Goal: Communication & Community: Answer question/provide support

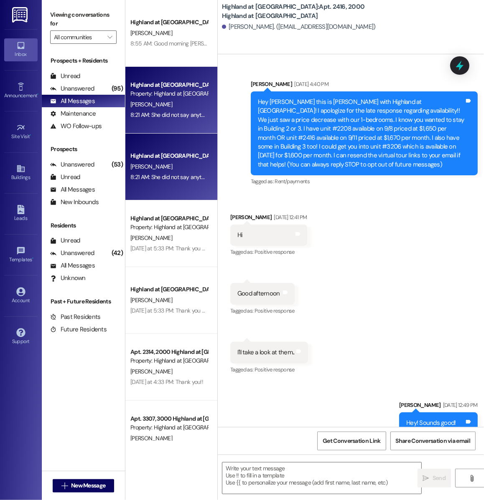
scroll to position [16470, 0]
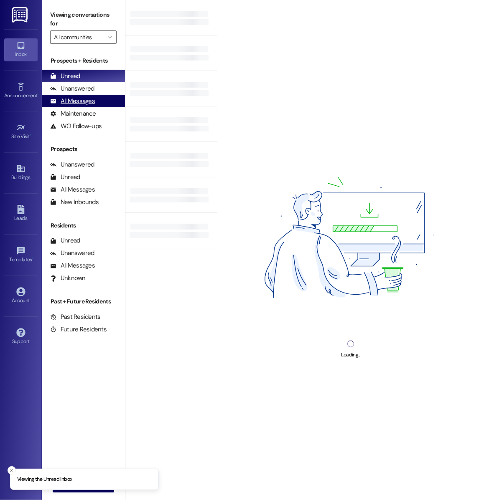
click at [97, 106] on div "All Messages (undefined)" at bounding box center [83, 101] width 83 height 13
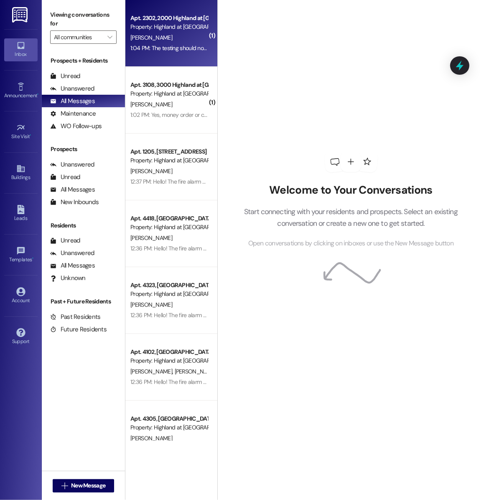
click at [197, 57] on div "Apt. 2302, 2000 Highland at Spring Hill Property: Highland at Spring Hill A. Mi…" at bounding box center [171, 33] width 92 height 67
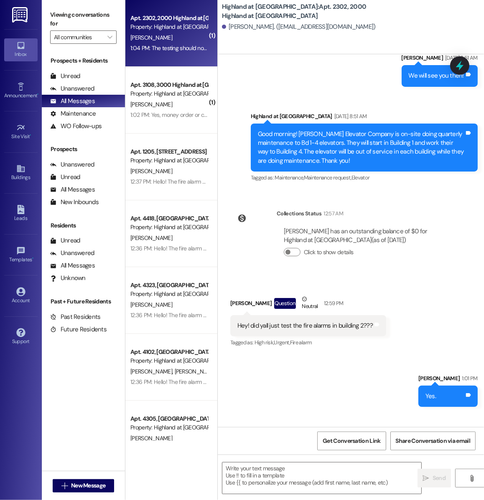
scroll to position [2097, 0]
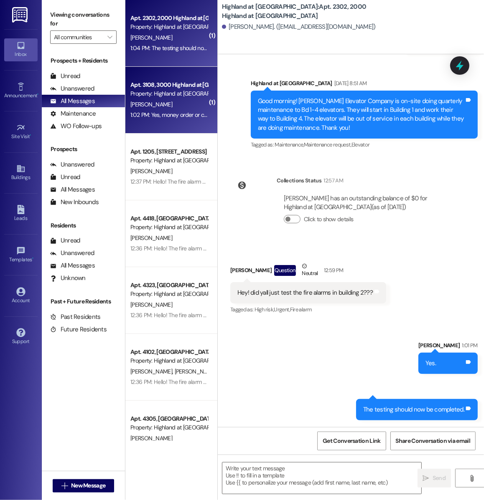
click at [198, 121] on div "Apt. 3108, 3000 Highland at Spring Hill Property: Highland at Spring Hill A. Vi…" at bounding box center [171, 100] width 92 height 67
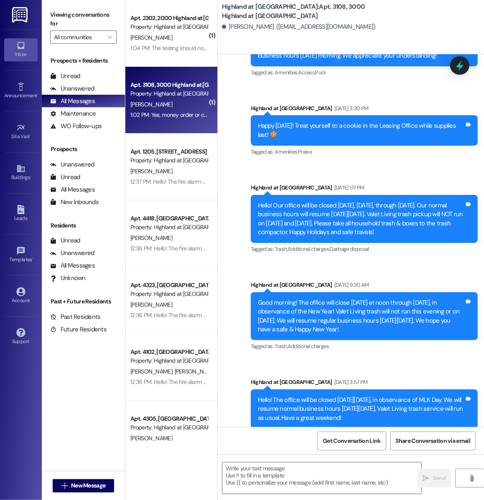
scroll to position [11698, 0]
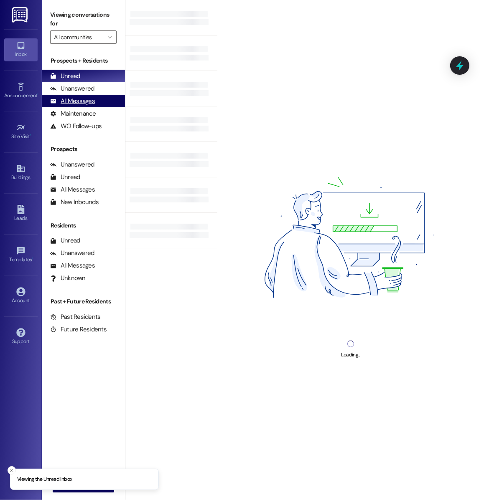
click at [101, 99] on div "All Messages (undefined)" at bounding box center [83, 101] width 83 height 13
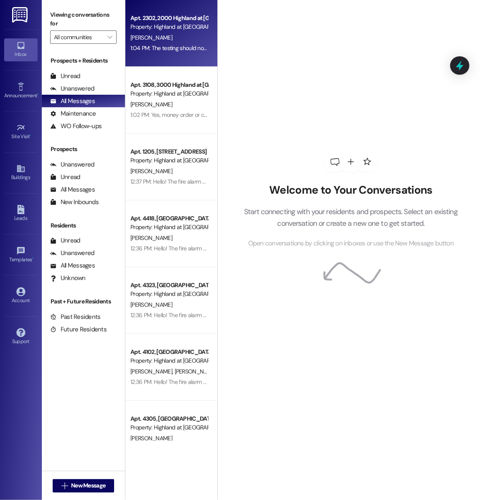
click at [177, 61] on div "Apt. 2302, 2000 Highland at [GEOGRAPHIC_DATA] Property: [GEOGRAPHIC_DATA] at [G…" at bounding box center [171, 33] width 92 height 67
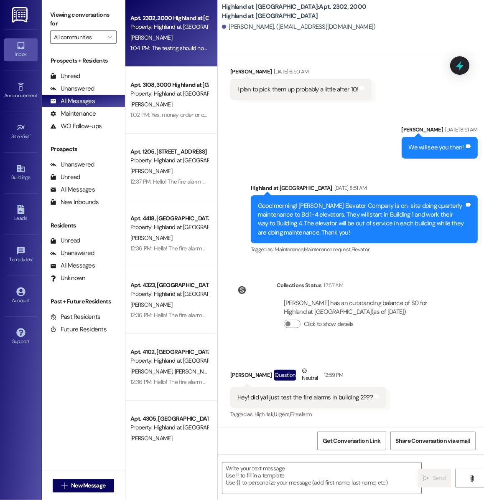
click at [279, 273] on div "Sent via SMS Hope Mann Jun 24, 2025 at 10:40 AM Hi Anna! I wanted to update you…" at bounding box center [351, 240] width 266 height 373
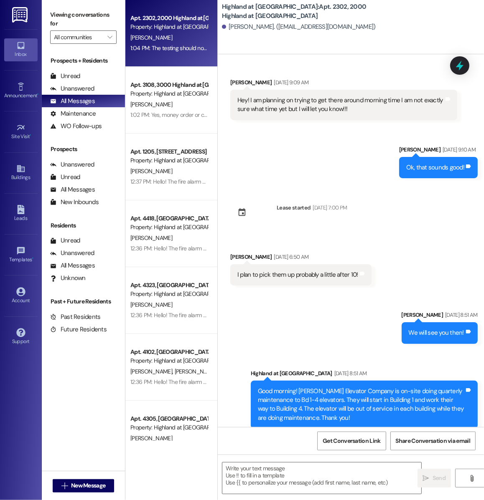
scroll to position [2097, 0]
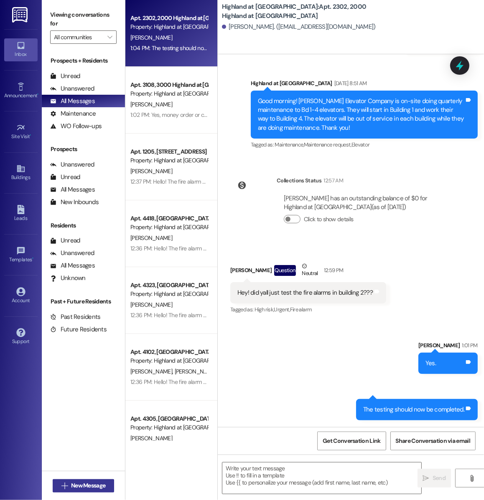
click at [86, 482] on span "New Message" at bounding box center [88, 486] width 34 height 9
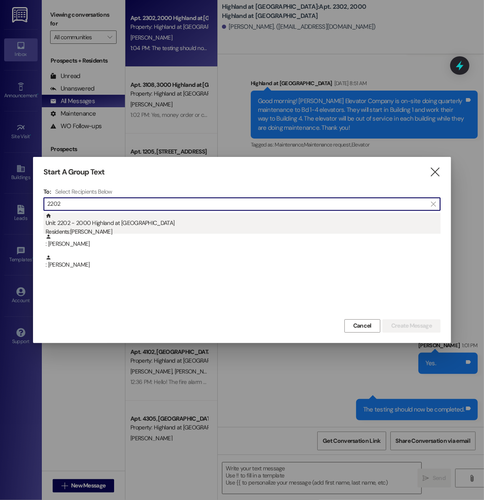
type input "2202"
click at [134, 231] on div "Residents: Kaleigh Miller" at bounding box center [243, 232] width 395 height 9
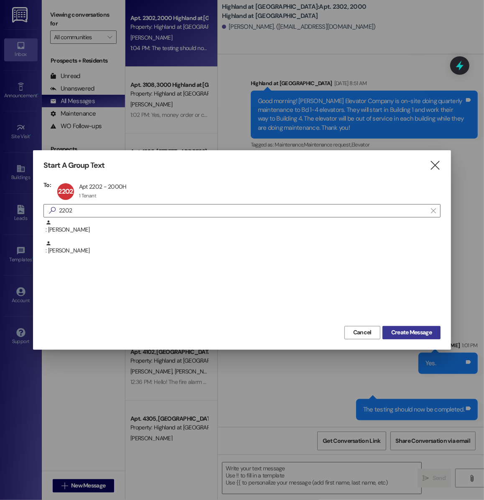
click at [423, 332] on span "Create Message" at bounding box center [411, 332] width 41 height 9
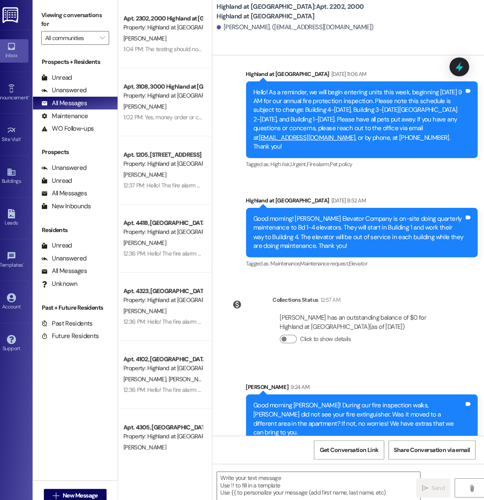
scroll to position [0, 0]
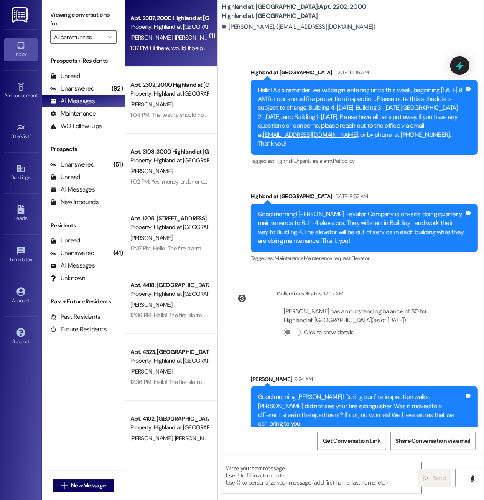
click at [177, 23] on div "Property: Highland at [GEOGRAPHIC_DATA]" at bounding box center [168, 27] width 77 height 9
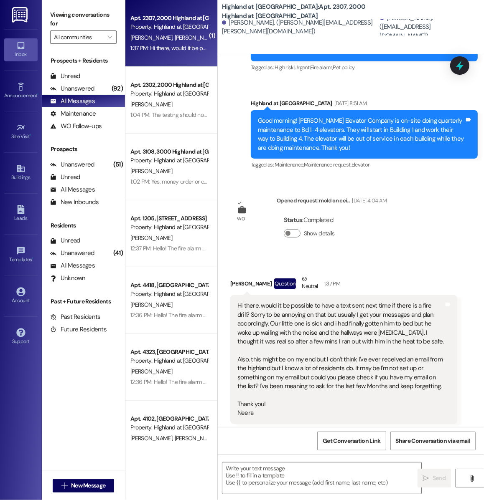
scroll to position [23011, 0]
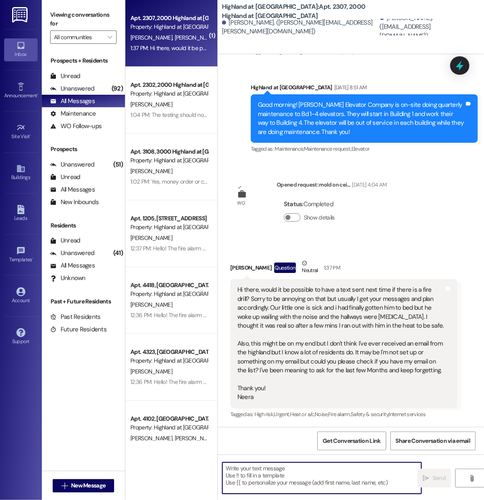
click at [292, 484] on textarea at bounding box center [321, 478] width 199 height 31
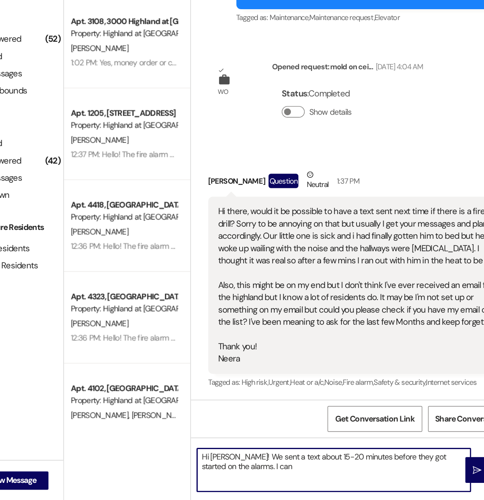
scroll to position [0, 0]
drag, startPoint x: 274, startPoint y: 470, endPoint x: 250, endPoint y: 470, distance: 23.4
click at [250, 470] on textarea "Hi Neera! We sent a text about 15-20 minutes before they got started on the ala…" at bounding box center [321, 478] width 199 height 31
click at [264, 470] on textarea "Hi Neera! A text about 15-20 minutes before they got started on the alarms. I c…" at bounding box center [321, 478] width 199 height 31
click at [268, 477] on textarea "Hi Neera! A text was sent out about 15-20 minutes before they got started on th…" at bounding box center [321, 478] width 199 height 31
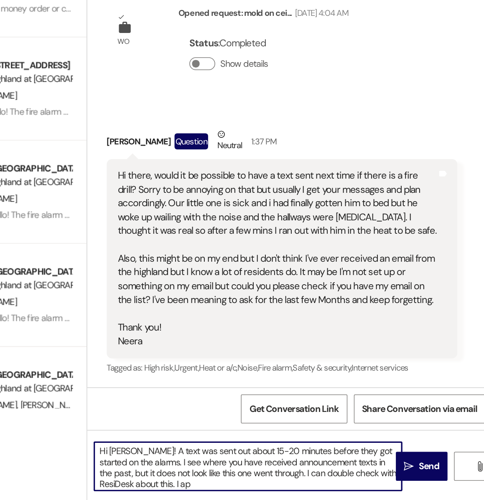
scroll to position [2, 0]
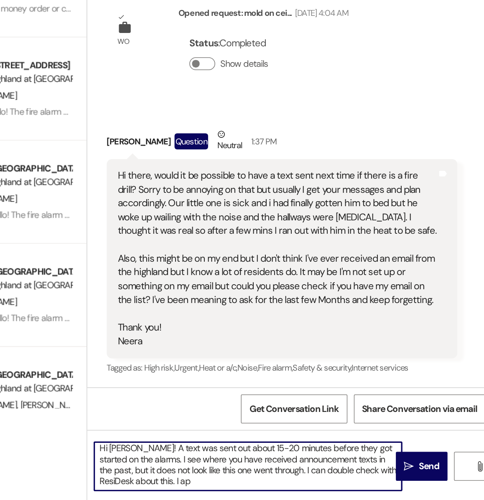
drag, startPoint x: 283, startPoint y: 491, endPoint x: 278, endPoint y: 491, distance: 5.0
click at [278, 491] on textarea "Hi Neera! A text was sent out about 15-20 minutes before they got started on th…" at bounding box center [321, 478] width 199 height 31
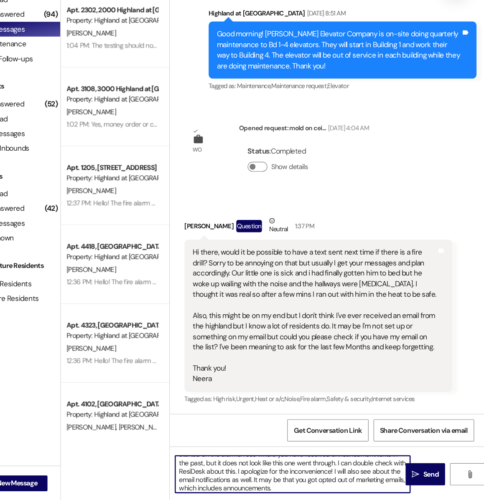
scroll to position [23002, 0]
type textarea "Hi Neera! A text was sent out about 15-20 minutes before they got started on th…"
click at [435, 477] on span "Send" at bounding box center [438, 478] width 13 height 9
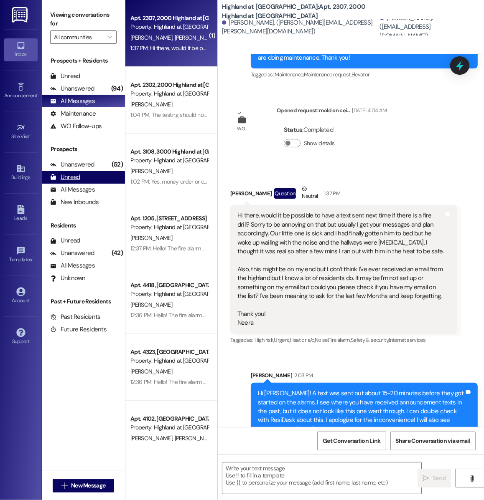
scroll to position [23114, 0]
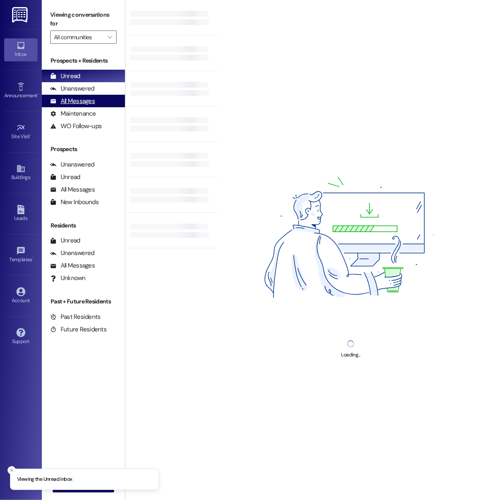
click at [100, 101] on div "All Messages (undefined)" at bounding box center [83, 101] width 83 height 13
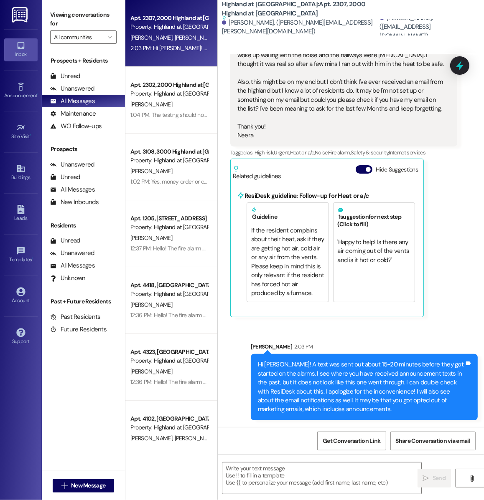
scroll to position [22787, 0]
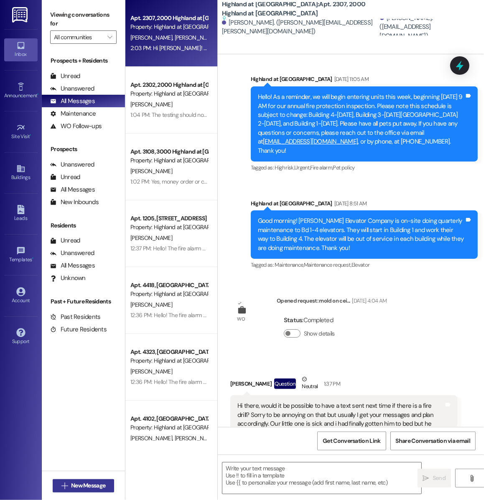
click at [65, 484] on icon "" at bounding box center [64, 486] width 6 height 7
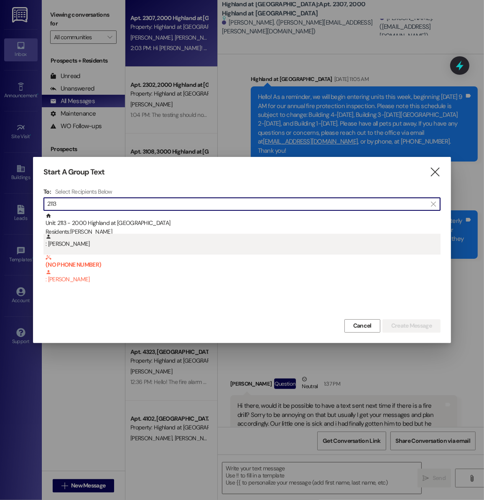
type input "2113"
click at [116, 252] on div ": Alec Yasinsac" at bounding box center [241, 244] width 397 height 21
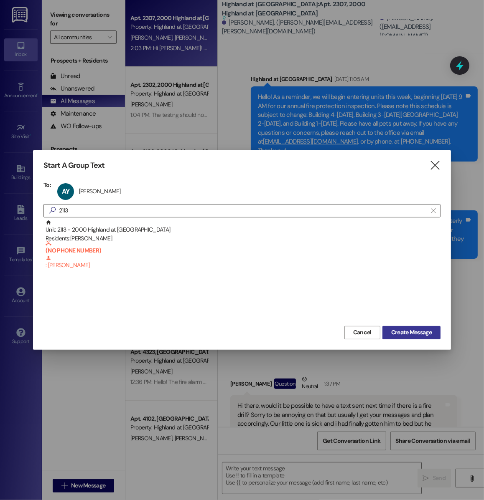
click at [391, 335] on span "Create Message" at bounding box center [411, 332] width 41 height 9
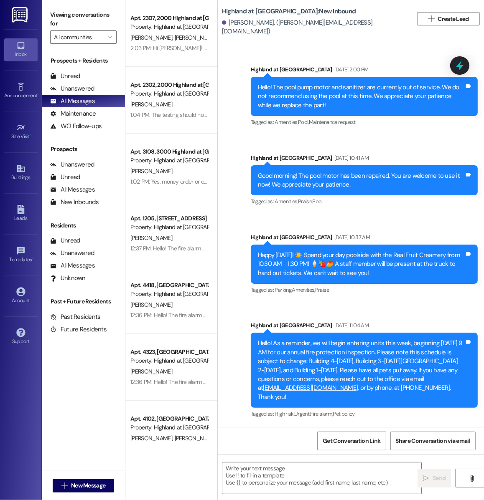
scroll to position [21672, 0]
click at [269, 479] on textarea at bounding box center [321, 478] width 199 height 31
paste textarea "Hi ____! Just a reminder that your renewal offer expires [DATE]. I wanted to se…"
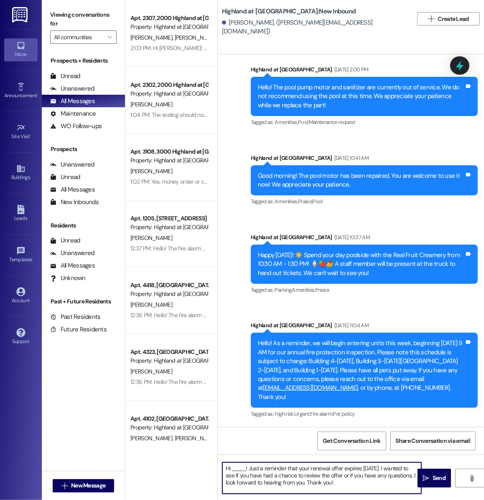
click at [240, 471] on textarea "Hi ____! Just a reminder that your renewal offer expires [DATE]. I wanted to se…" at bounding box center [321, 478] width 199 height 31
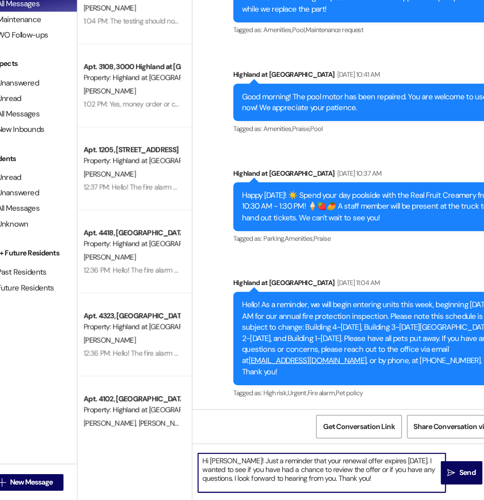
click at [350, 487] on textarea "Hi Alec! Just a reminder that your renewal offer expires August 31st. I wanted …" at bounding box center [321, 478] width 199 height 31
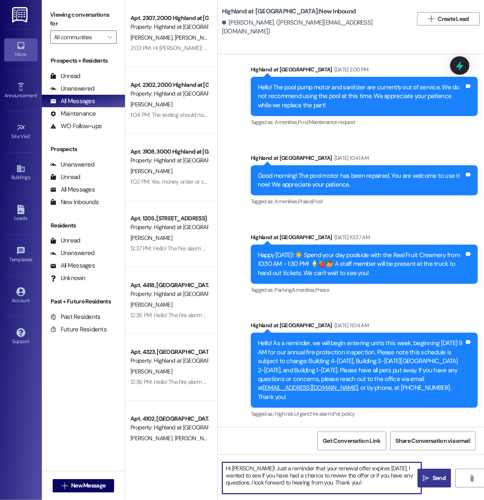
type textarea "Hi Alec! Just a reminder that your renewal offer expires August 31st. I wanted …"
click at [433, 481] on span "Send" at bounding box center [438, 478] width 13 height 9
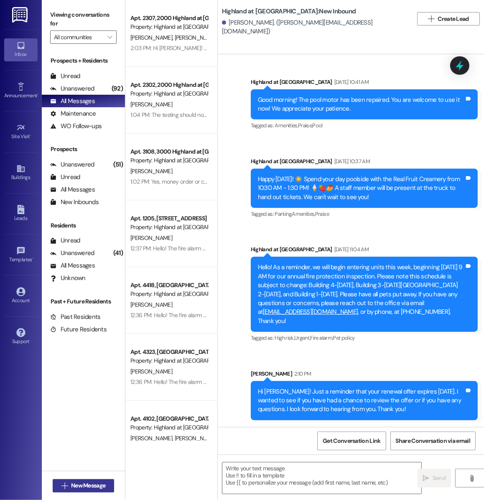
click at [89, 483] on span "New Message" at bounding box center [88, 486] width 34 height 9
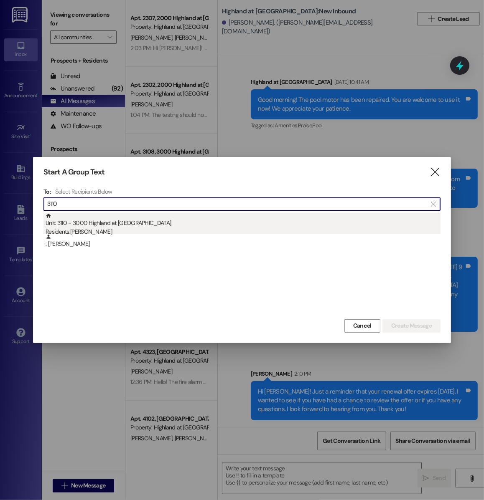
type input "3110"
click at [146, 232] on div "Residents: Sylvester Gardner" at bounding box center [243, 232] width 395 height 9
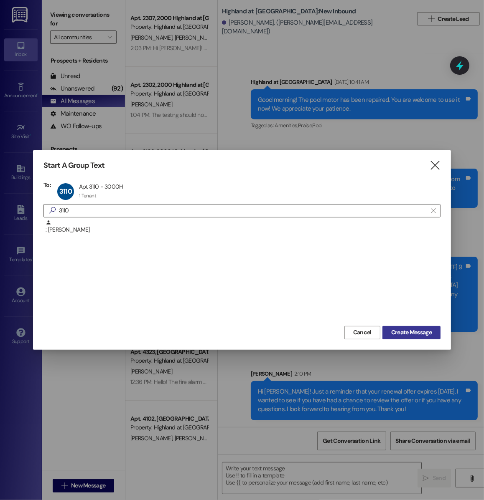
click at [406, 337] on button "Create Message" at bounding box center [411, 332] width 58 height 13
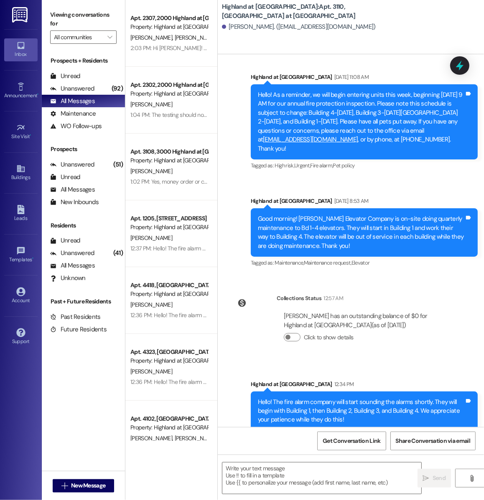
scroll to position [5760, 0]
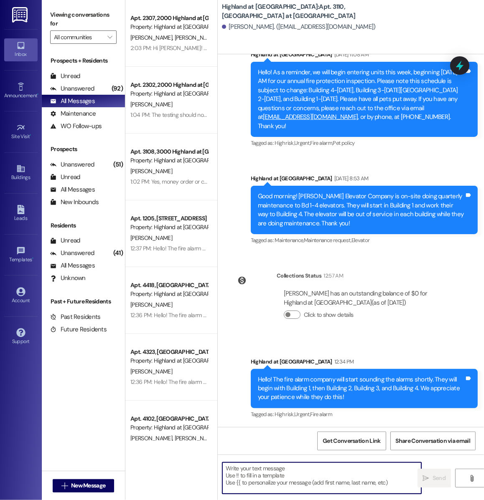
click at [284, 477] on textarea at bounding box center [321, 478] width 199 height 31
paste textarea "Hi ____! Just a reminder that your renewal offer expires August 31st. I wanted …"
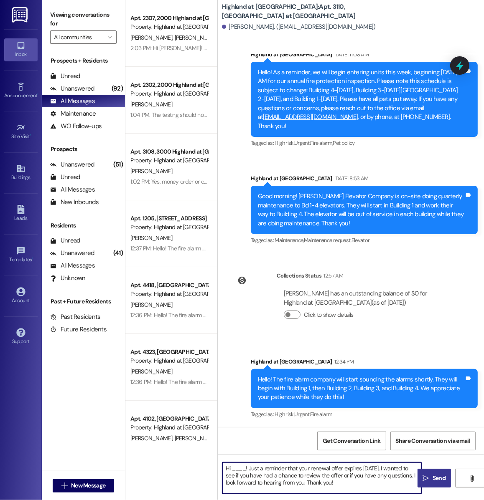
click at [241, 468] on textarea "Hi ____! Just a reminder that your renewal offer expires August 31st. I wanted …" at bounding box center [321, 478] width 199 height 31
click at [391, 485] on textarea "Hi Sylvester! Just a reminder that your renewal offer expires August 31st. I wa…" at bounding box center [321, 478] width 199 height 31
type textarea "Hi Sylvester! Just a reminder that your renewal offer expires August 31st. I wa…"
click at [451, 483] on div "Hi Sylvester! Just a reminder that your renewal offer expires August 31st. I wa…" at bounding box center [351, 486] width 266 height 63
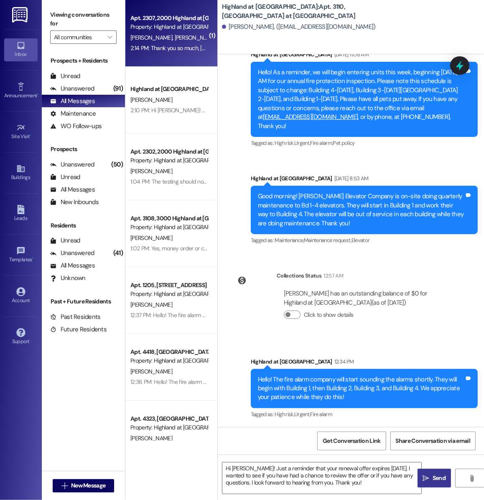
click at [189, 44] on div "2:14 PM: Thank you so much, Hope! Sounds good! 2:14 PM: Thank you so much, Hope…" at bounding box center [168, 48] width 79 height 10
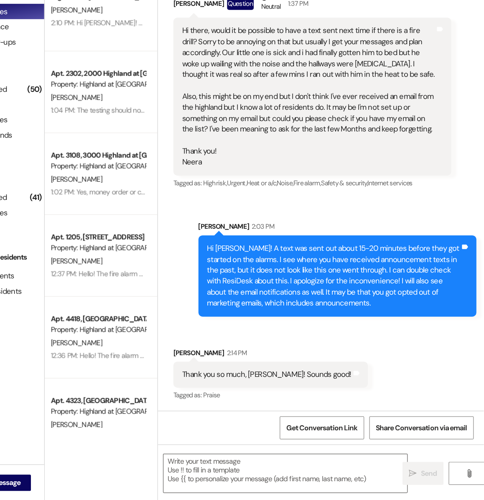
scroll to position [0, 0]
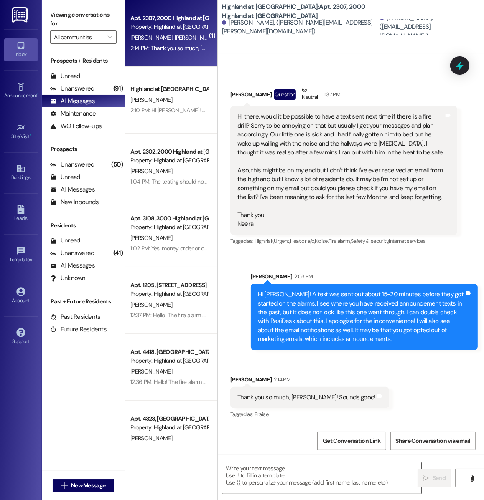
click at [246, 480] on textarea at bounding box center [321, 478] width 199 height 31
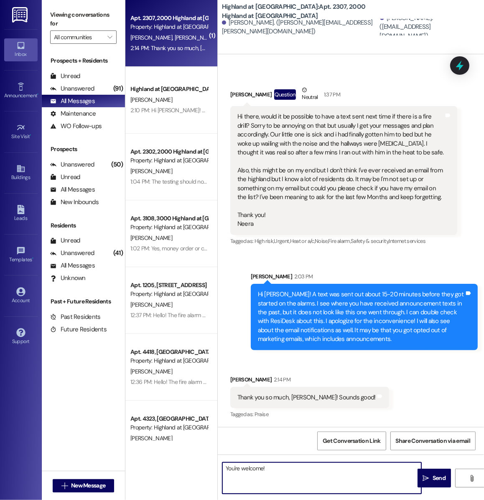
click at [286, 472] on textarea "You're welcome!" at bounding box center [321, 478] width 199 height 31
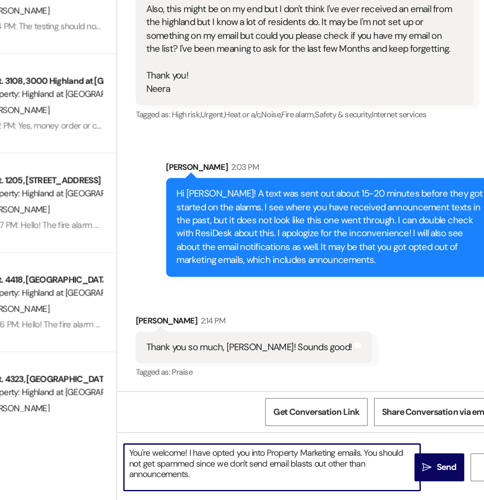
click at [269, 476] on textarea "You're welcome! I have opted you into Property Marketing emails. You should not…" at bounding box center [321, 478] width 199 height 31
click at [265, 475] on textarea "You're welcome! I have opted you into Property Marketing emails. You should not…" at bounding box center [321, 478] width 199 height 31
click at [313, 487] on textarea "You're welcome! I have opted you into Property Marketing emails. You should not…" at bounding box center [321, 478] width 199 height 31
click at [350, 477] on textarea "You're welcome! I have opted you into Property Marketing emails. You should not…" at bounding box center [321, 478] width 199 height 31
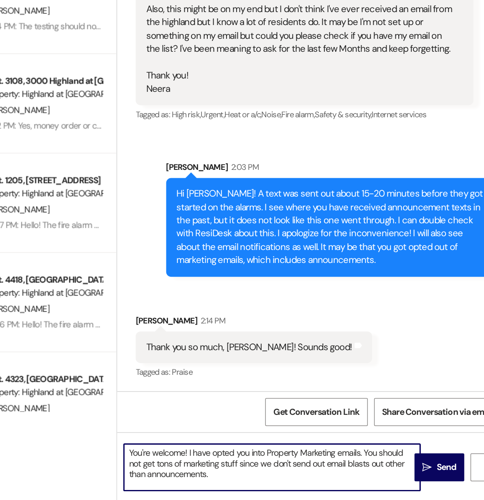
click at [388, 477] on textarea "You're welcome! I have opted you into Property Marketing emails. You should not…" at bounding box center [321, 478] width 199 height 31
click at [391, 477] on textarea "You're welcome! I have opted you into Property Marketing emails. You should not…" at bounding box center [321, 478] width 199 height 31
click at [313, 479] on textarea "You're welcome! I have opted you into Property Marketing emails. You should not…" at bounding box center [321, 478] width 199 height 31
click at [281, 484] on textarea "You're welcome! I have opted you into Property Marketing emails. You should not…" at bounding box center [321, 478] width 199 height 31
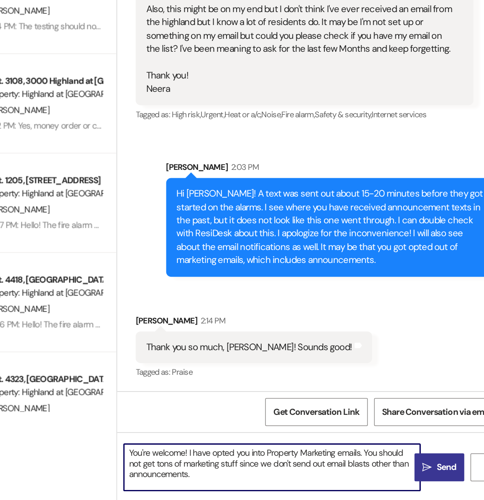
type textarea "You're welcome! I have opted you into Property Marketing emails. You should not…"
click at [441, 480] on span "Send" at bounding box center [438, 478] width 13 height 9
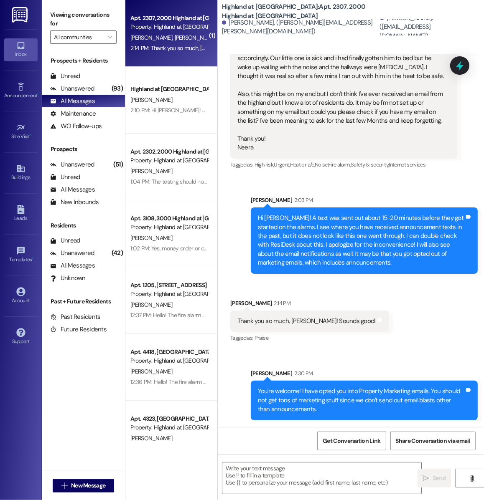
scroll to position [23260, 0]
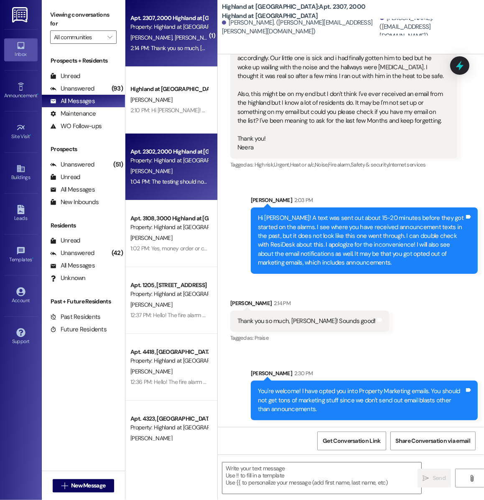
click at [178, 180] on div "1:04 PM: The testing should now be completed. 1:04 PM: The testing should now b…" at bounding box center [187, 182] width 114 height 8
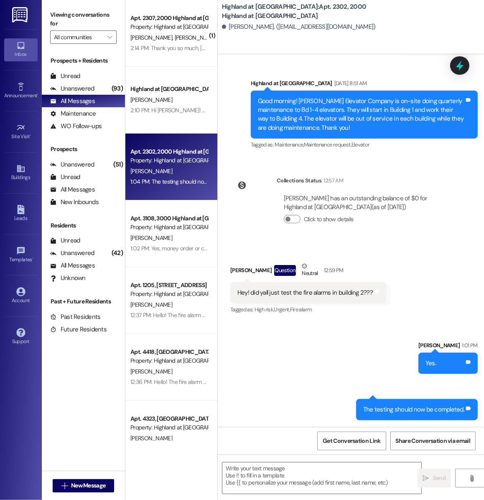
scroll to position [2097, 0]
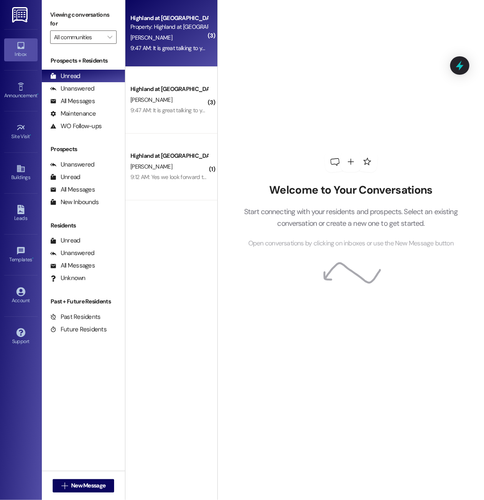
click at [152, 54] on div "Highland at [GEOGRAPHIC_DATA] Property: Highland at [GEOGRAPHIC_DATA] [PERSON_N…" at bounding box center [171, 33] width 92 height 67
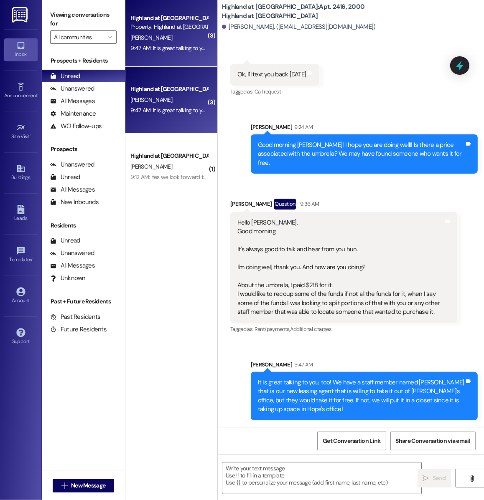
scroll to position [16969, 0]
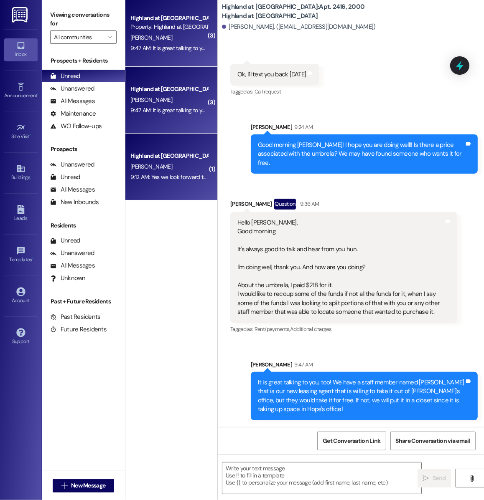
click at [170, 165] on div "[PERSON_NAME]" at bounding box center [168, 167] width 79 height 10
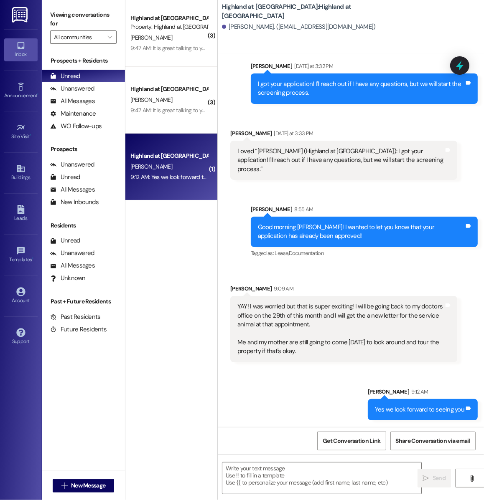
scroll to position [3357, 0]
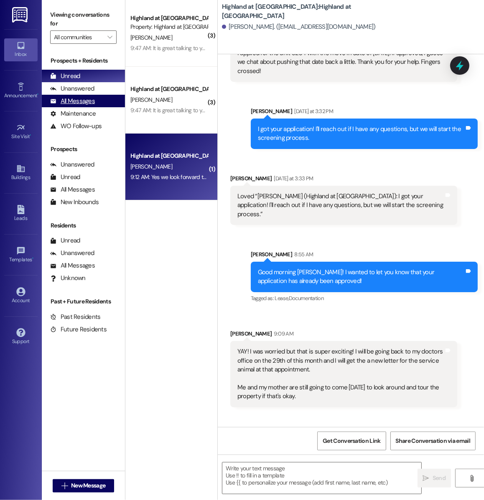
click at [92, 96] on div "All Messages (undefined)" at bounding box center [83, 101] width 83 height 13
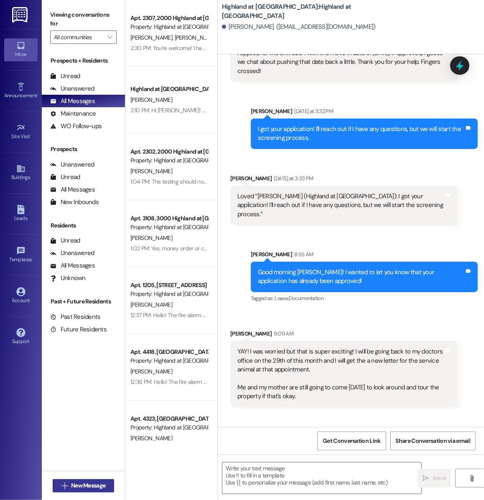
click at [84, 482] on span "New Message" at bounding box center [88, 486] width 34 height 9
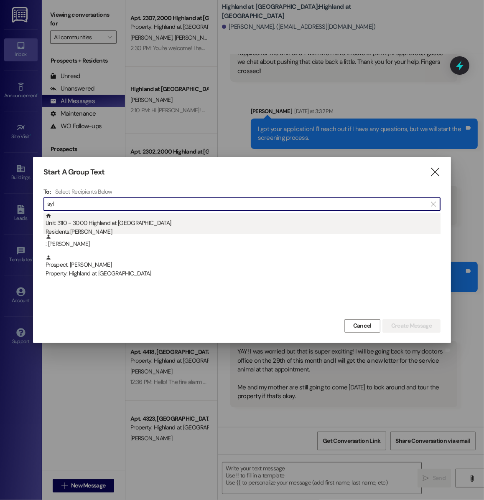
type input "syl"
click at [168, 228] on div "Residents: [PERSON_NAME]" at bounding box center [243, 232] width 395 height 9
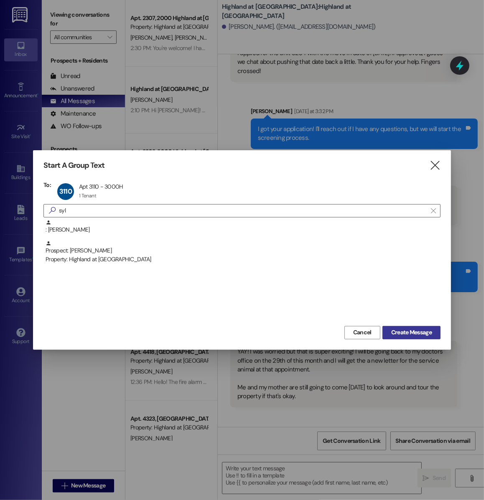
click at [398, 336] on span "Create Message" at bounding box center [411, 332] width 41 height 9
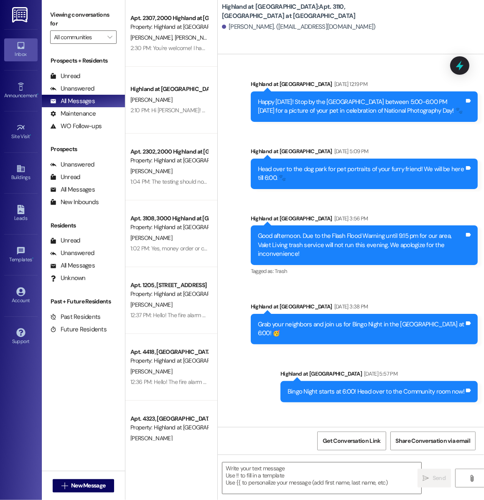
scroll to position [5760, 0]
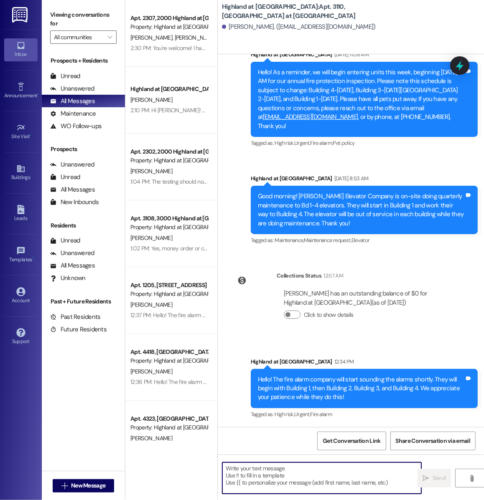
click at [267, 485] on textarea at bounding box center [321, 478] width 199 height 31
paste textarea "Hi ____! Just a reminder that your renewal offer expires August 31st. I wanted …"
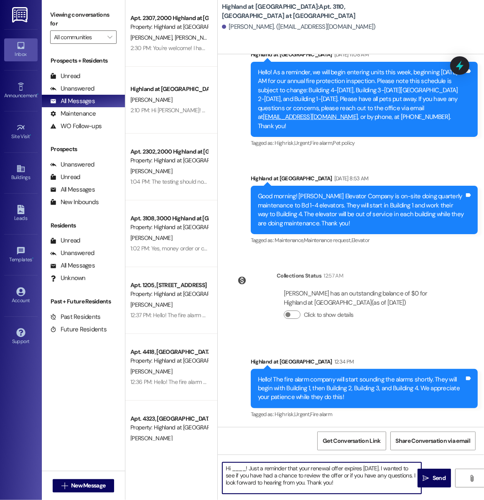
click at [235, 469] on textarea "Hi ____! Just a reminder that your renewal offer expires August 31st. I wanted …" at bounding box center [321, 478] width 199 height 31
click at [370, 484] on textarea "Hi Sylvester! Just a reminder that your renewal offer expires August 31st. I wa…" at bounding box center [321, 478] width 199 height 31
type textarea "Hi Sylvester! Just a reminder that your renewal offer expires August 31st. I wa…"
click at [432, 478] on span "Send" at bounding box center [438, 478] width 13 height 9
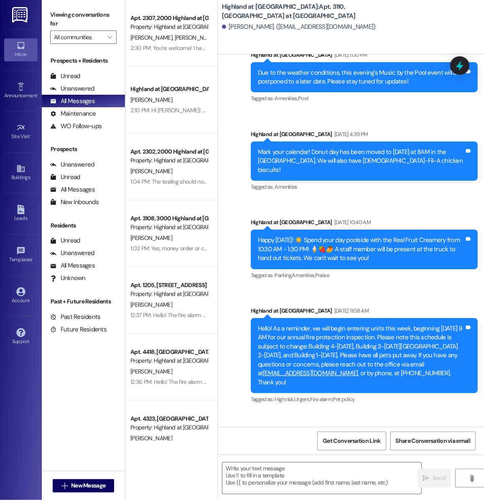
scroll to position [5836, 0]
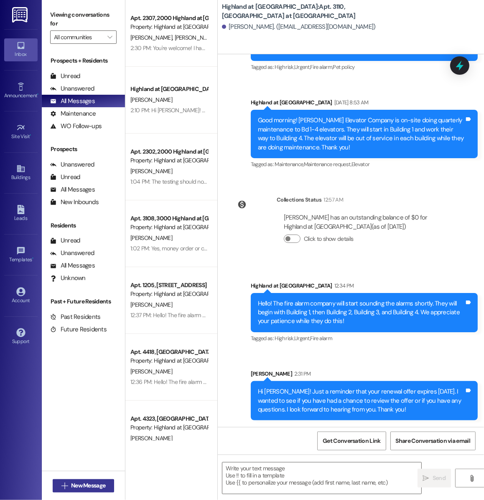
click at [78, 486] on span "New Message" at bounding box center [88, 486] width 34 height 9
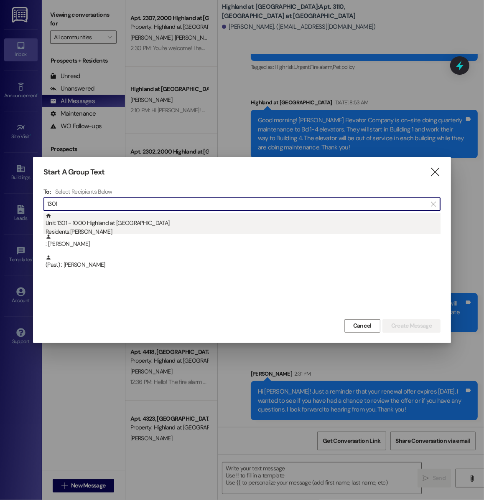
type input "1301"
click at [126, 216] on div "Unit: 1301 - 1000 Highland at Spring Hill Residents: Briunna Tucker" at bounding box center [243, 225] width 395 height 24
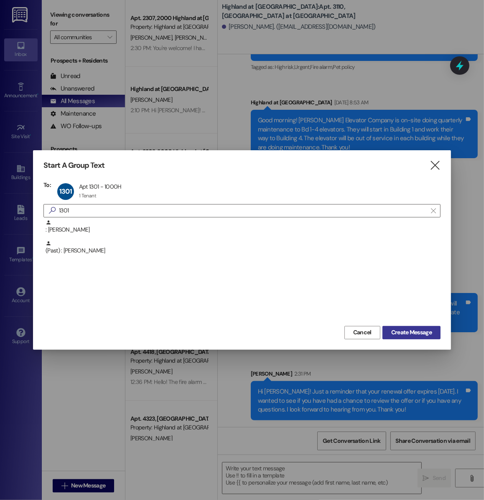
click at [412, 329] on span "Create Message" at bounding box center [411, 332] width 41 height 9
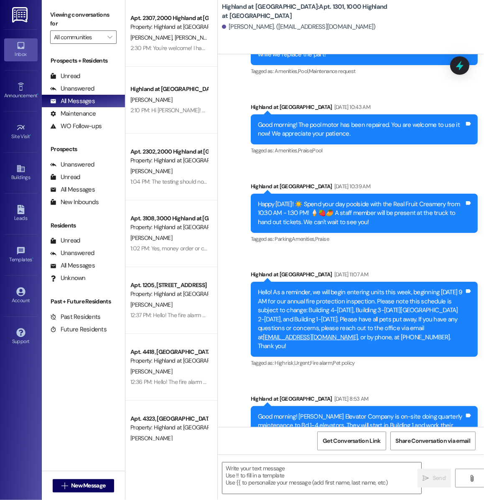
scroll to position [7269, 0]
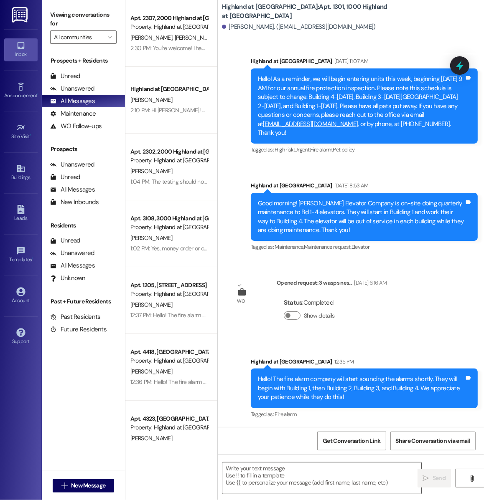
click at [245, 486] on textarea at bounding box center [321, 478] width 199 height 31
paste textarea "Hi ____! Just a reminder that your renewal offer expires August 31st. I wanted …"
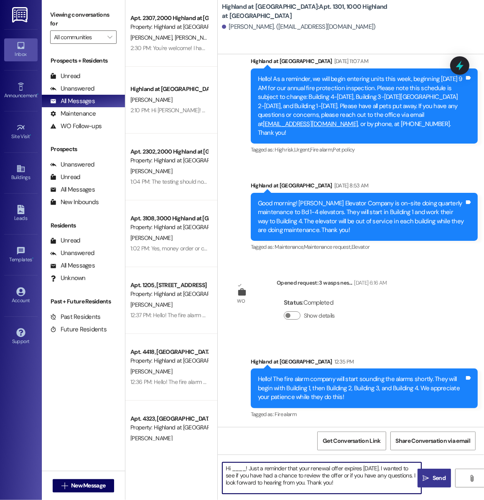
click at [237, 472] on textarea "Hi ____! Just a reminder that your renewal offer expires August 31st. I wanted …" at bounding box center [321, 478] width 199 height 31
type textarea "Hi Briunna! Just a reminder that your renewal offer expires August 31st. I want…"
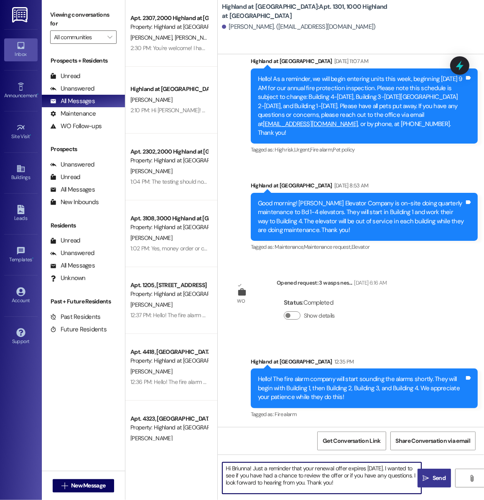
click at [435, 481] on span "Send" at bounding box center [438, 478] width 13 height 9
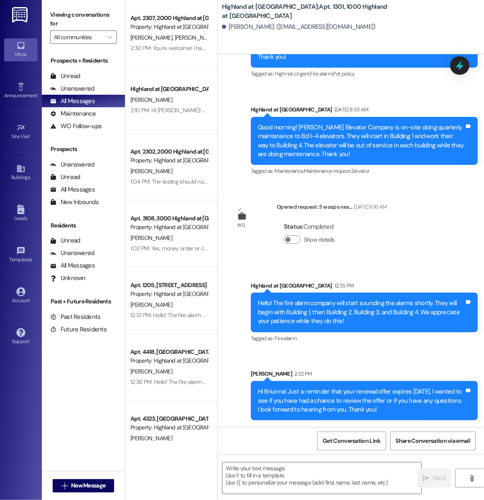
scroll to position [7345, 0]
click at [313, 190] on div "Sent via SMS Sophia Rapier Sep 17, 2024 at 9:40 AM Hi Briunna! We received your…" at bounding box center [351, 240] width 266 height 373
click at [89, 493] on div " New Message" at bounding box center [84, 486] width 62 height 21
click at [89, 487] on span "New Message" at bounding box center [88, 486] width 34 height 9
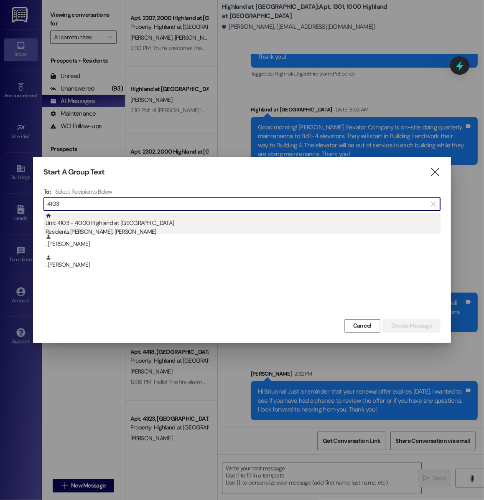
type input "4103"
click at [199, 223] on div "Unit: 4103 - 4000 Highland at Spring Hill Residents: Christopher Kinnard, Melis…" at bounding box center [243, 225] width 395 height 24
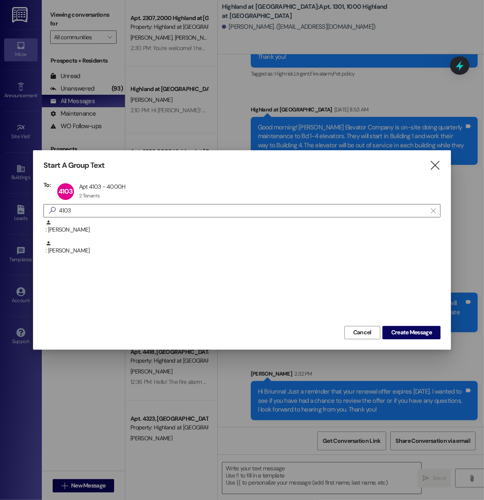
click at [426, 340] on div "Start A Group Text  To: 4103 Apt 4103 - 4000H Apt 4103 - 4000H 2 Tenants 2 Ten…" at bounding box center [242, 249] width 418 height 199
click at [423, 338] on button "Create Message" at bounding box center [411, 332] width 58 height 13
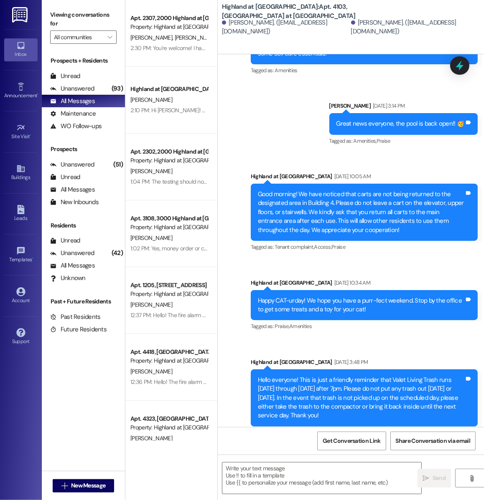
scroll to position [20193, 0]
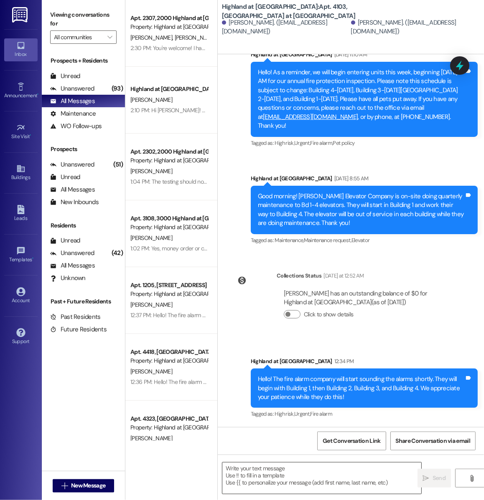
click at [287, 484] on textarea at bounding box center [321, 478] width 199 height 31
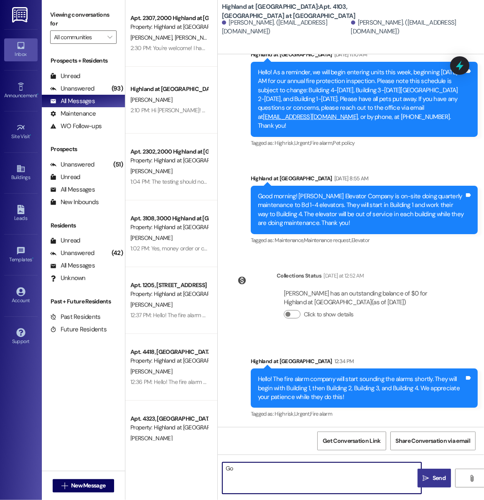
type textarea "G"
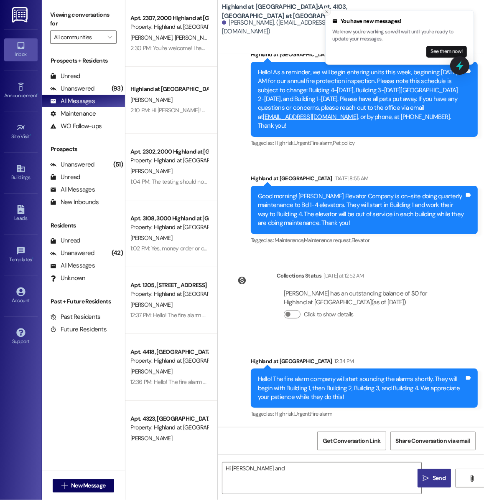
click at [328, 10] on line "Close toast" at bounding box center [326, 11] width 3 height 3
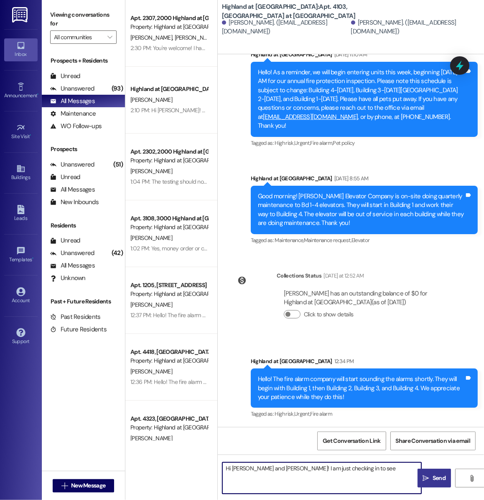
type textarea "Hi Melissa and Chris! I am just checking in to see"
drag, startPoint x: 363, startPoint y: 477, endPoint x: 220, endPoint y: 469, distance: 143.1
click at [220, 469] on div "Hi Melissa and Chris! I am just checking in to see" at bounding box center [318, 478] width 200 height 32
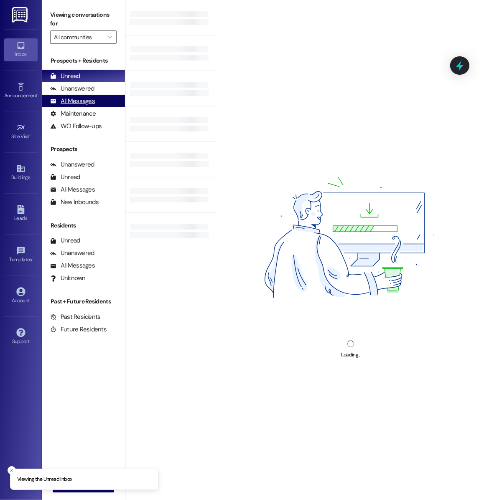
click at [111, 105] on div "All Messages (undefined)" at bounding box center [83, 101] width 83 height 13
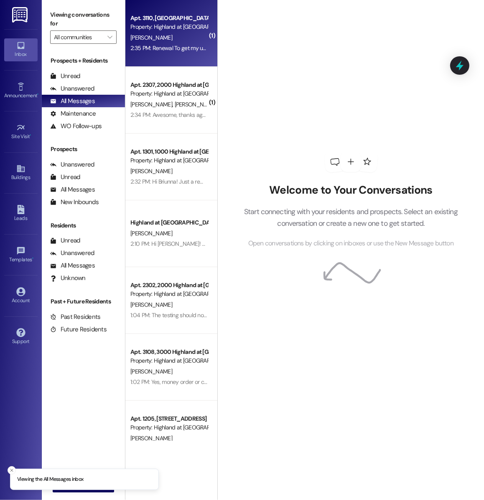
click at [177, 10] on div "Apt. 3110, 3000 Highland at Spring Hill Property: Highland at Spring Hill S. Ga…" at bounding box center [171, 33] width 92 height 67
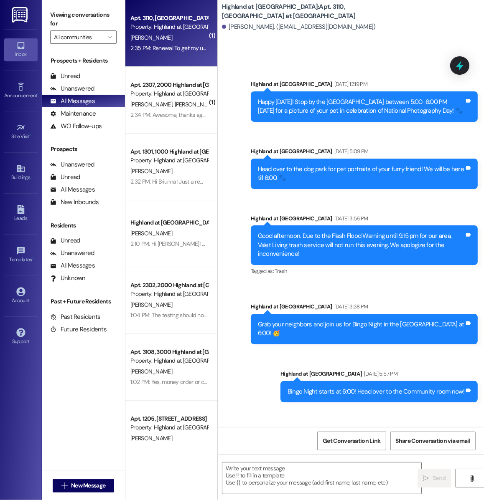
scroll to position [5908, 0]
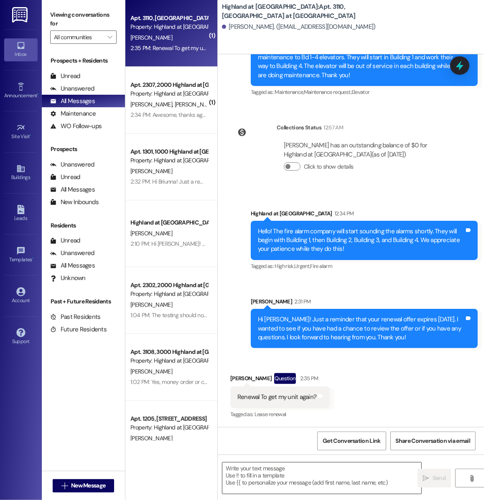
click at [303, 479] on textarea at bounding box center [321, 478] width 199 height 31
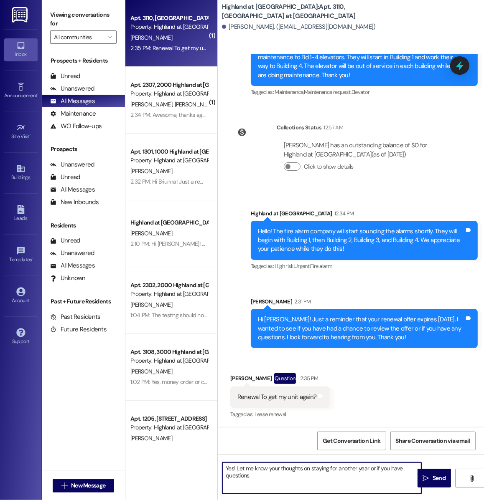
type textarea "Yes! Let me know your thoughts on staying for another year or if you have quest…"
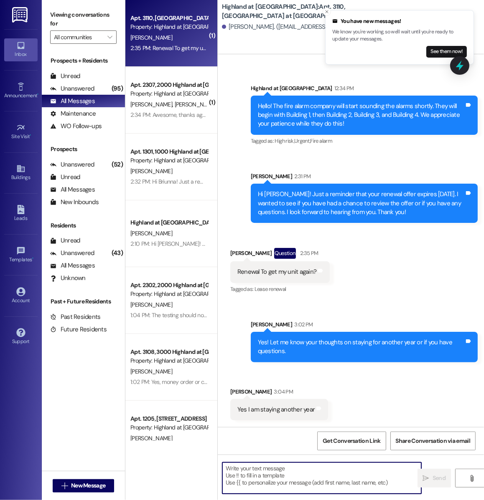
scroll to position [6033, 0]
click at [276, 482] on textarea at bounding box center [321, 478] width 199 height 31
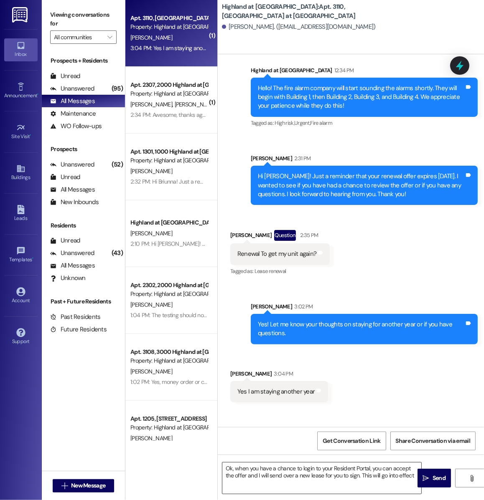
scroll to position [6033, 0]
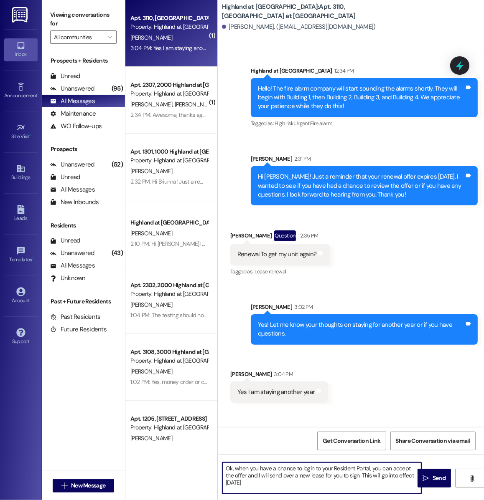
type textarea "Ok, when you have a chance to login to your Resident Portal, you can accept the…"
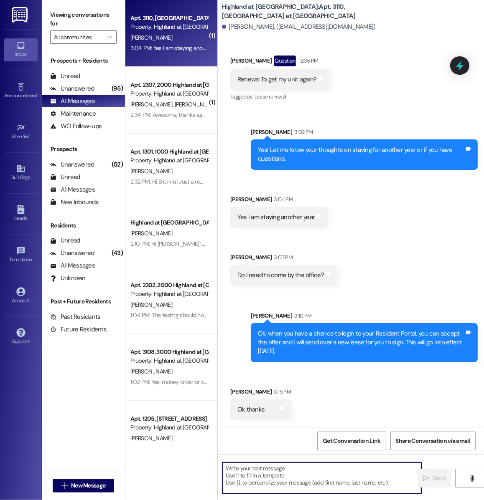
scroll to position [6226, 0]
type textarea "You're welcome!"
click at [436, 479] on span "Send" at bounding box center [438, 478] width 13 height 9
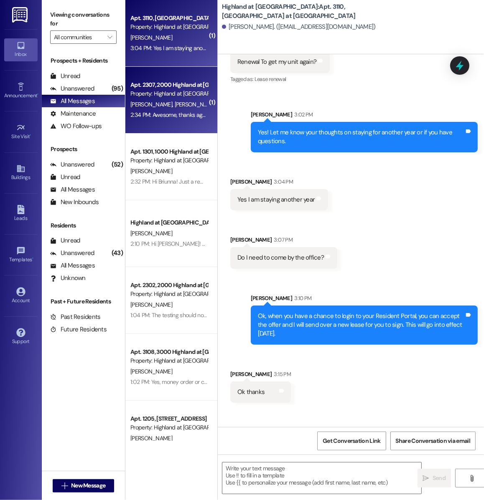
click at [172, 111] on div "2:34 PM: Awesome, thanks again! 2:34 PM: Awesome, thanks again!" at bounding box center [168, 115] width 79 height 10
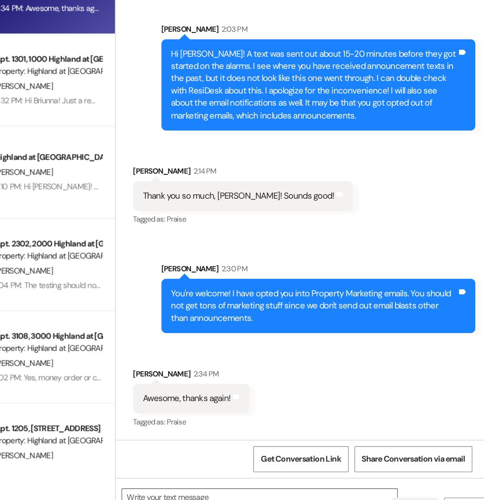
scroll to position [0, 0]
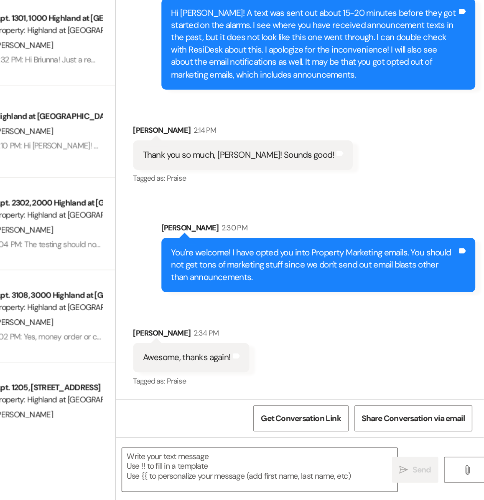
click at [345, 365] on div "Received via SMS Neera Chokshi 2:34 PM Awesome, thanks again! Tags and notes Ta…" at bounding box center [351, 391] width 266 height 71
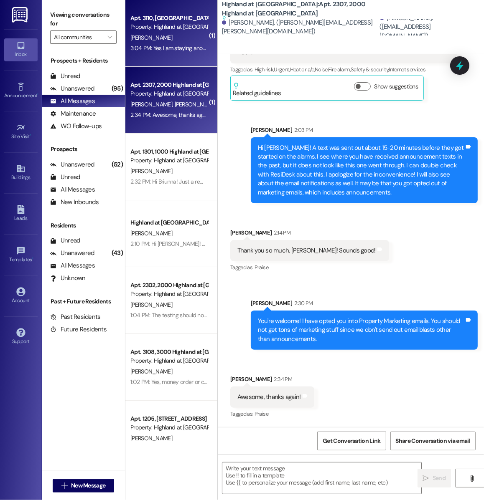
click at [177, 47] on div "3:04 PM: Yes I am staying another year 3:04 PM: Yes I am staying another year" at bounding box center [177, 48] width 94 height 8
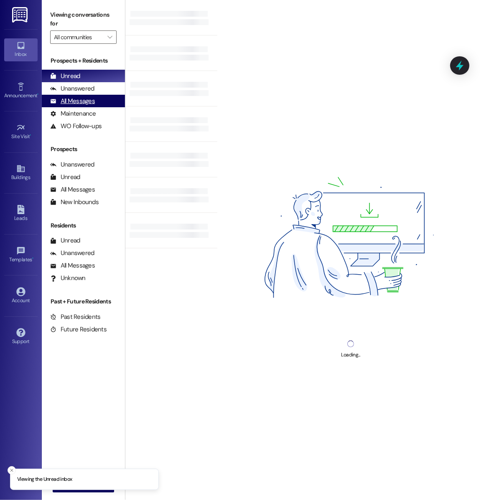
click at [106, 105] on div "All Messages (undefined)" at bounding box center [83, 101] width 83 height 13
